Goal: Find specific page/section: Find specific page/section

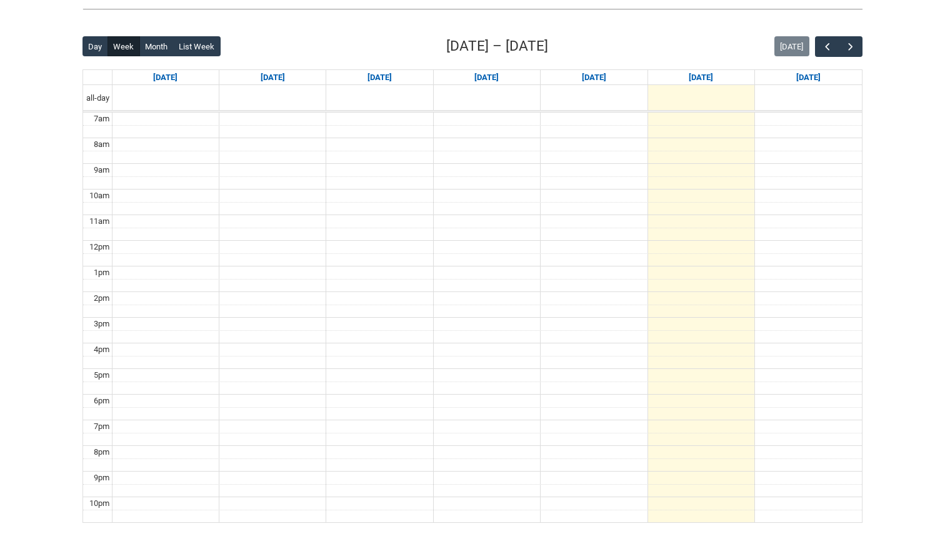
scroll to position [297, 0]
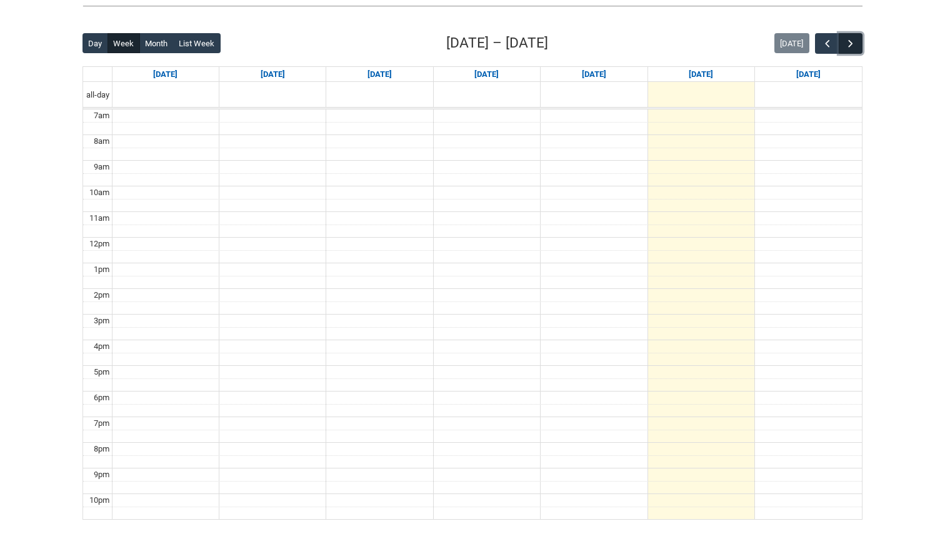
click at [847, 47] on span "button" at bounding box center [850, 43] width 12 height 12
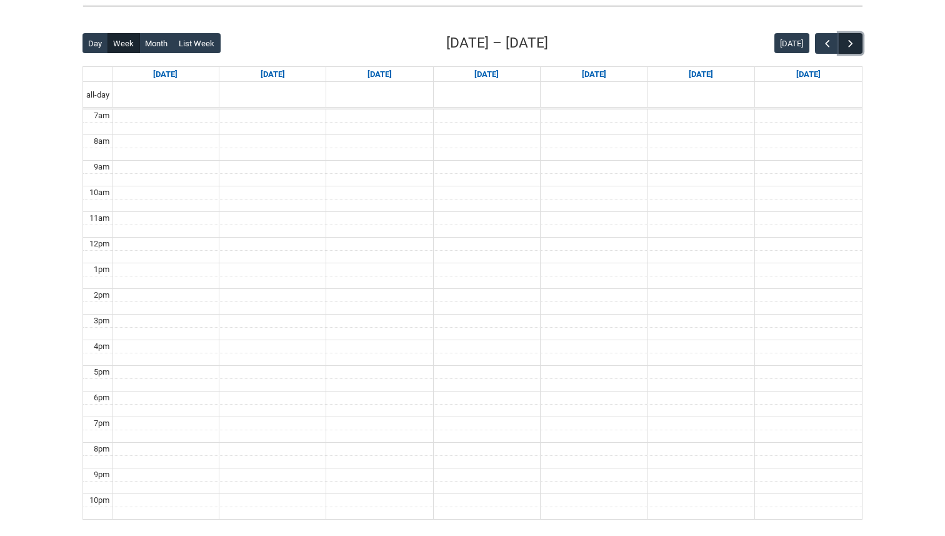
click at [848, 47] on span "button" at bounding box center [850, 43] width 12 height 12
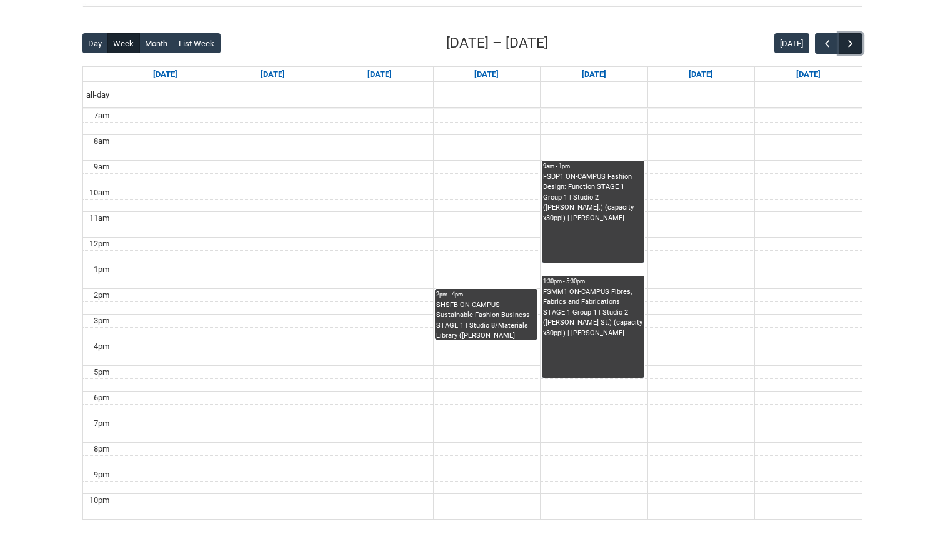
click at [848, 47] on span "button" at bounding box center [850, 43] width 12 height 12
click at [823, 46] on span "button" at bounding box center [827, 43] width 12 height 12
click at [849, 40] on span "button" at bounding box center [850, 43] width 12 height 12
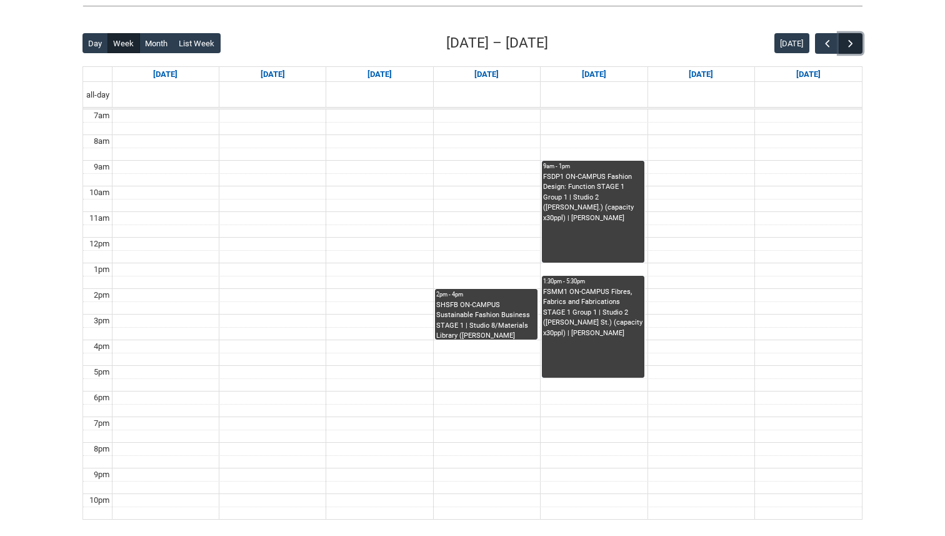
click at [849, 40] on span "button" at bounding box center [850, 43] width 12 height 12
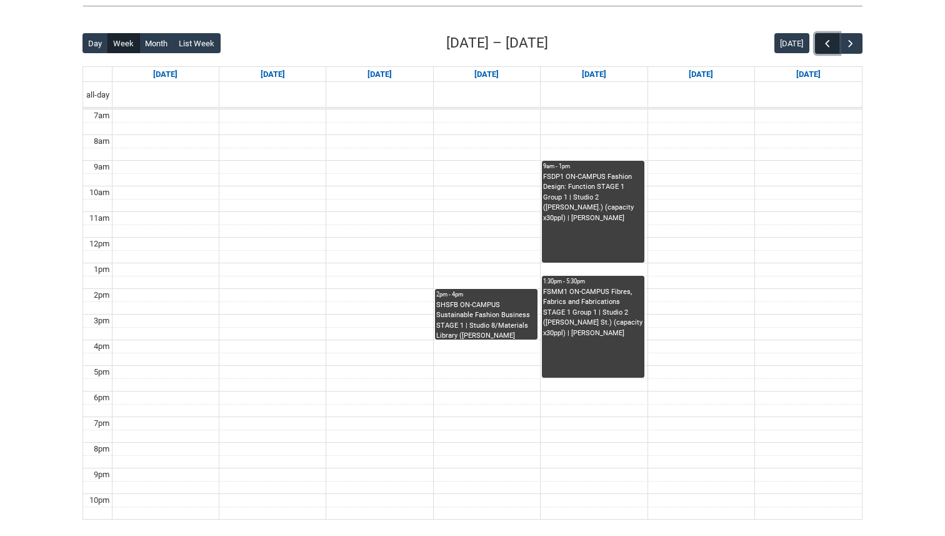
click at [821, 41] on span "button" at bounding box center [827, 43] width 12 height 12
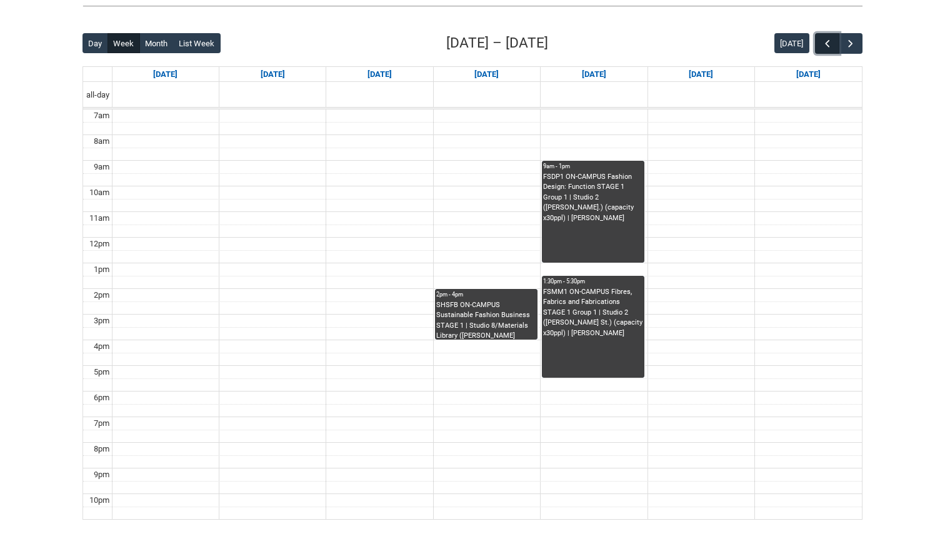
click at [821, 41] on span "button" at bounding box center [827, 43] width 12 height 12
click at [821, 42] on span "button" at bounding box center [827, 43] width 12 height 12
click at [822, 42] on span "button" at bounding box center [827, 43] width 12 height 12
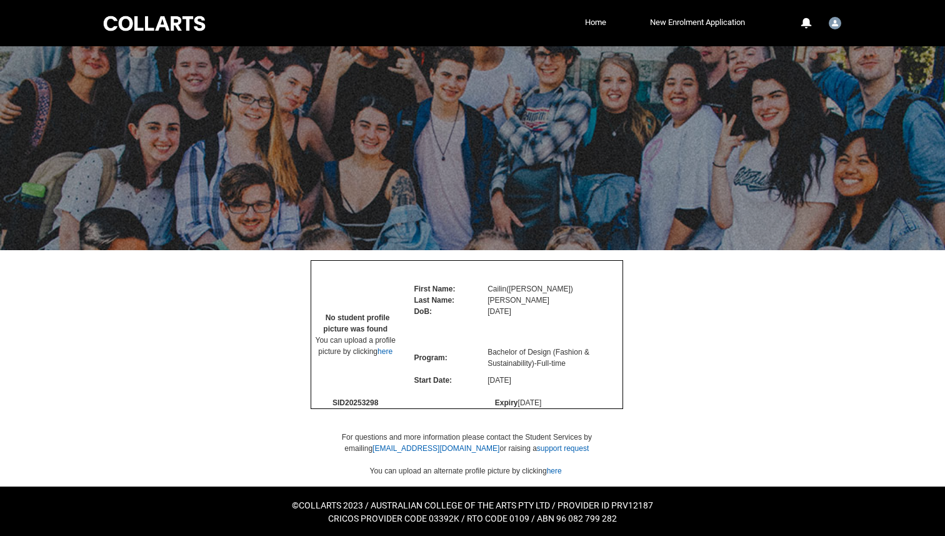
scroll to position [37, 0]
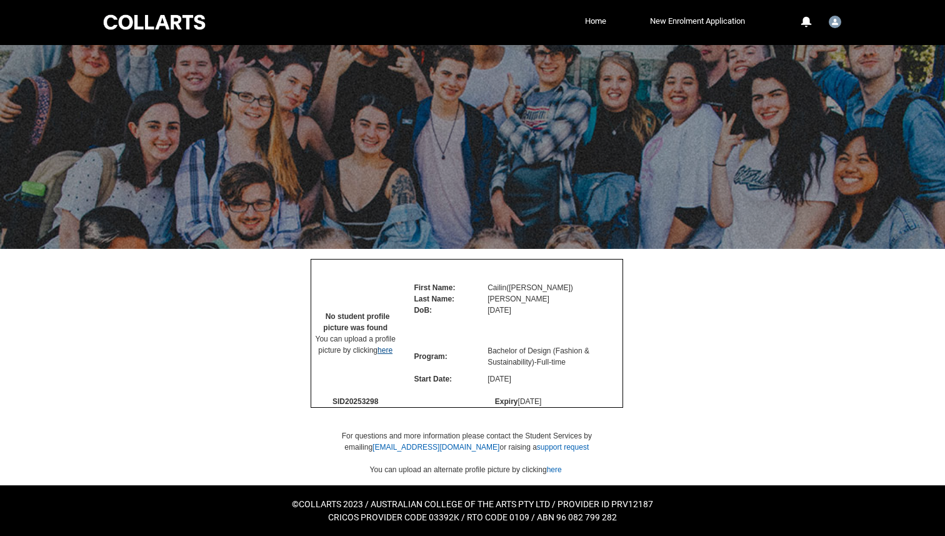
click at [386, 352] on link "here" at bounding box center [384, 350] width 15 height 9
